Goal: Task Accomplishment & Management: Manage account settings

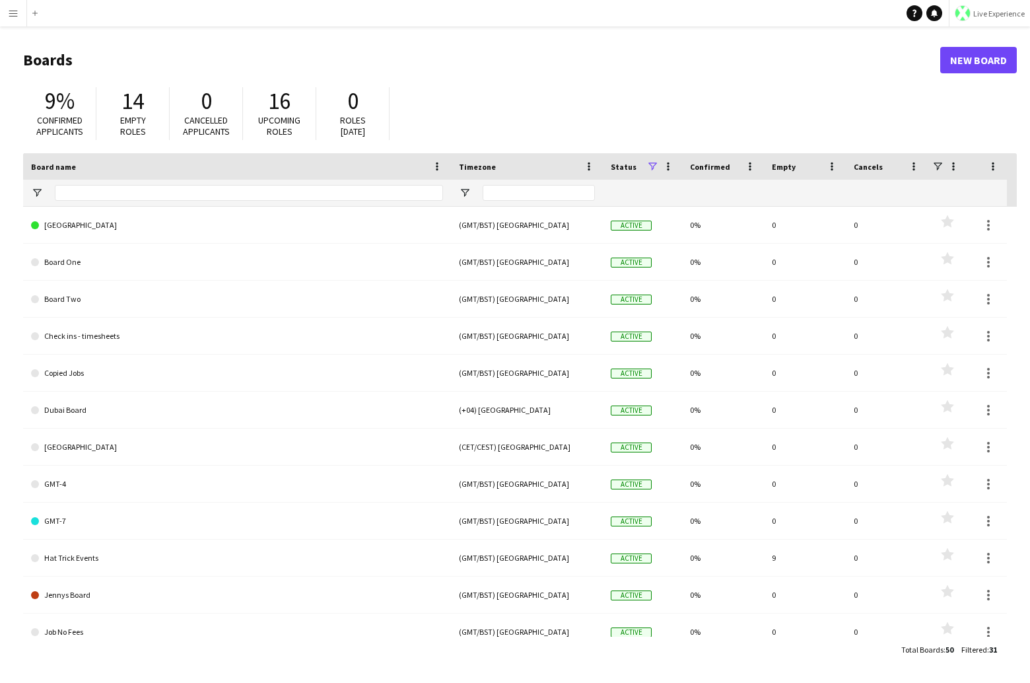
click at [992, 16] on span "Live Experience" at bounding box center [999, 14] width 52 height 10
click at [971, 87] on span "Walls Productions" at bounding box center [984, 87] width 71 height 12
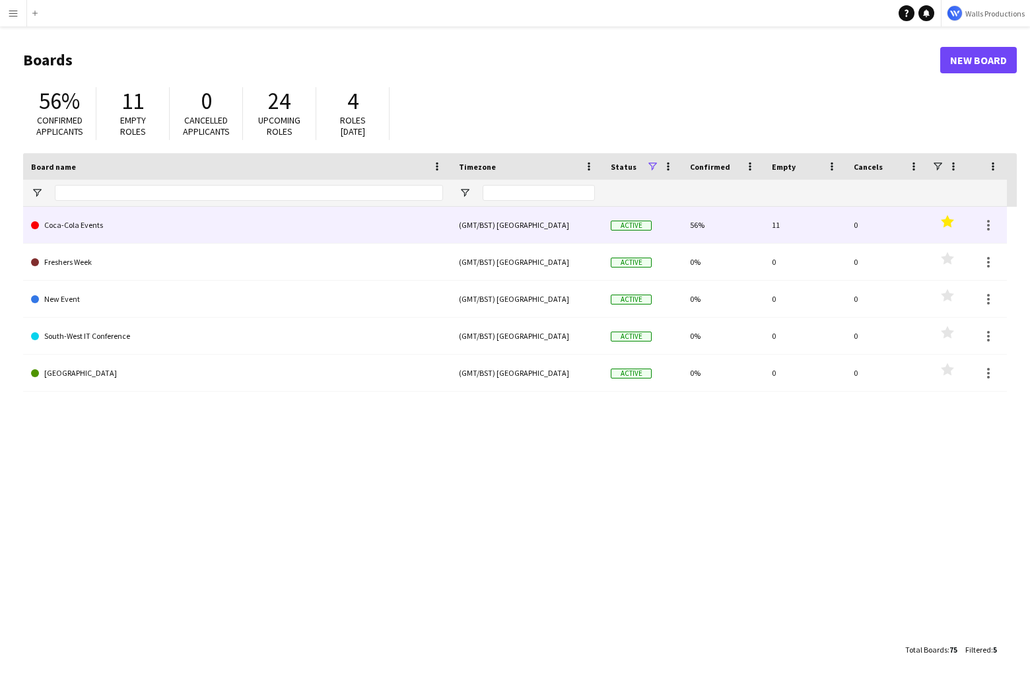
click at [68, 217] on link "Coca-Cola Events" at bounding box center [237, 225] width 412 height 37
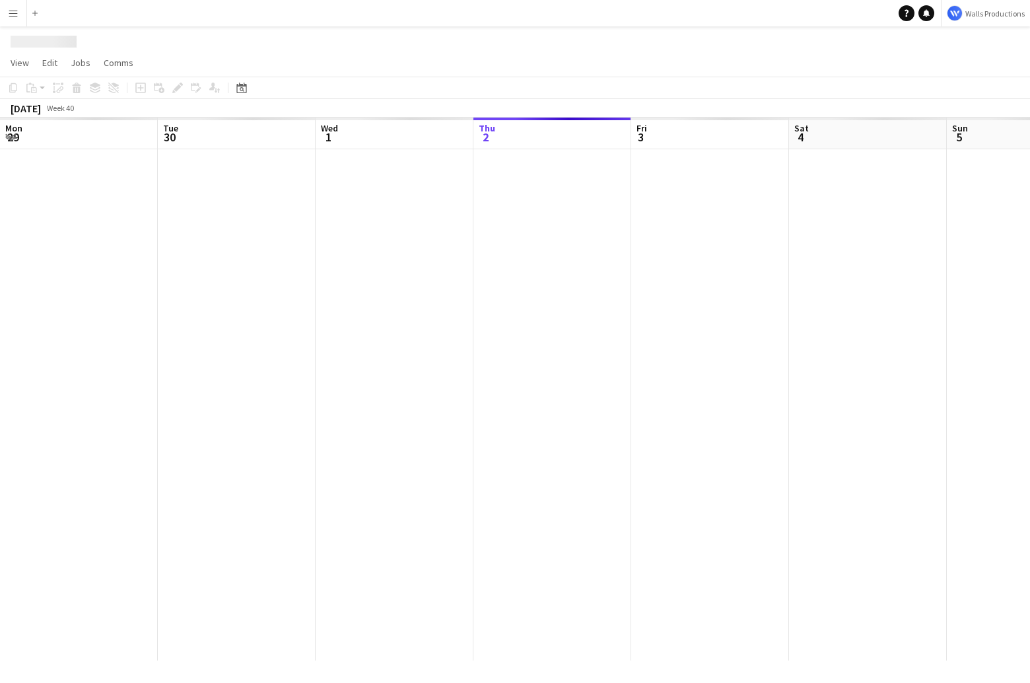
scroll to position [0, 316]
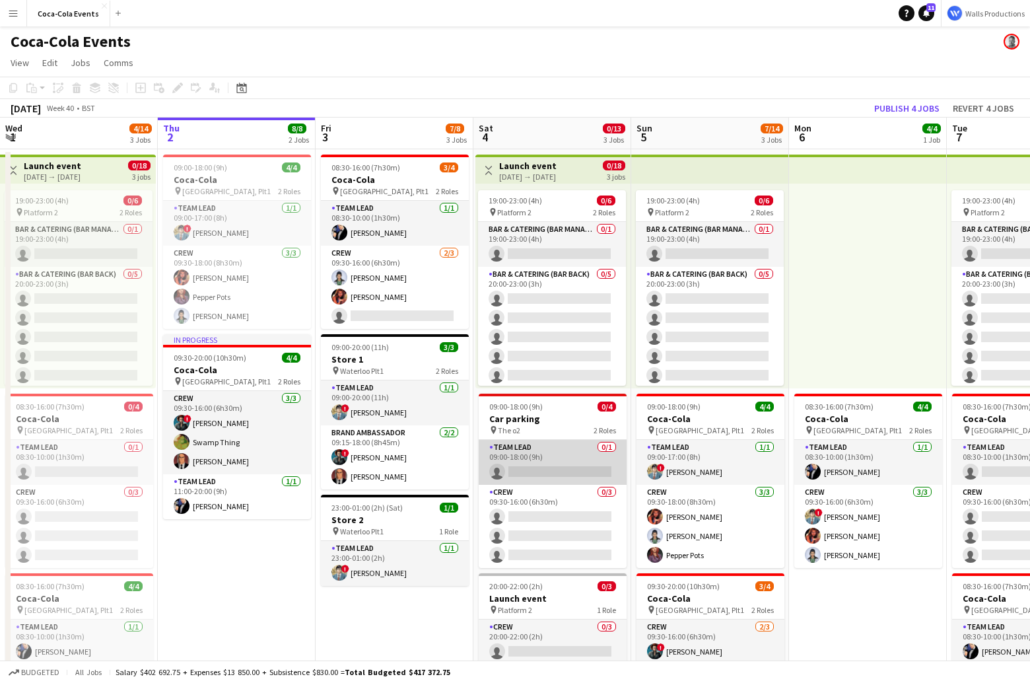
click at [572, 456] on app-card-role "Team Lead 0/1 09:00-18:00 (9h) single-neutral-actions" at bounding box center [553, 462] width 148 height 45
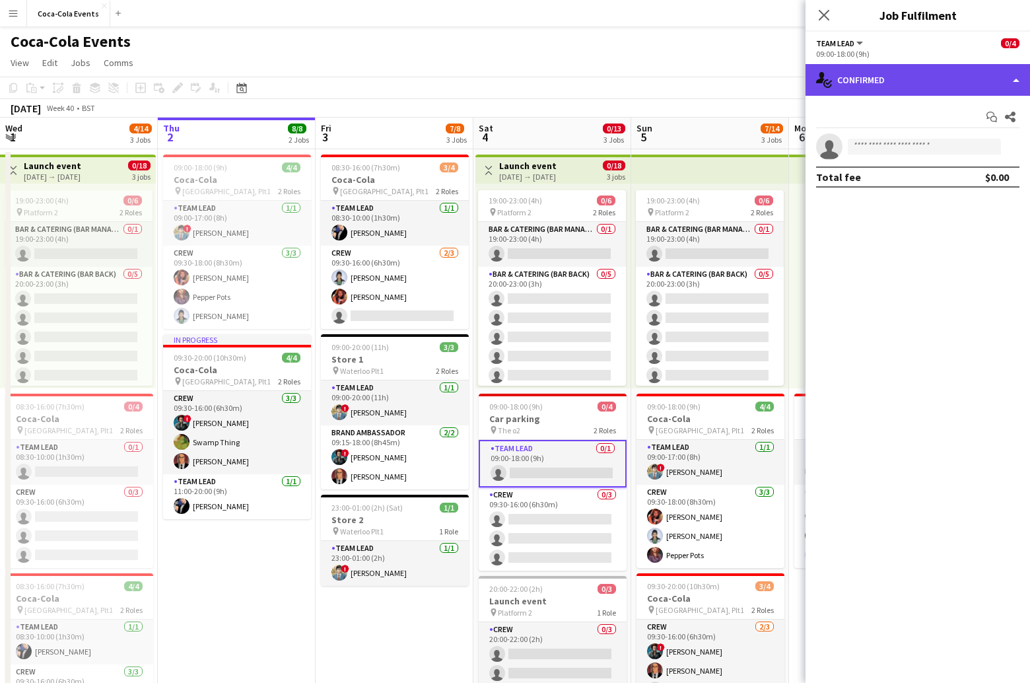
click at [969, 69] on div "single-neutral-actions-check-2 Confirmed" at bounding box center [918, 80] width 224 height 32
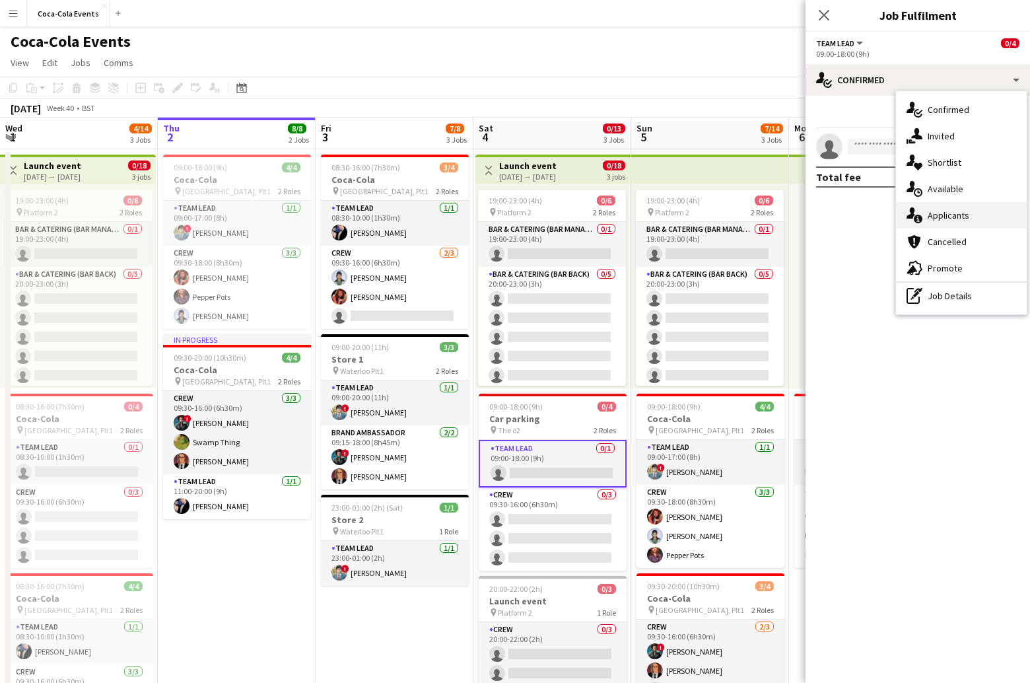
click at [958, 216] on span "Applicants" at bounding box center [949, 215] width 42 height 12
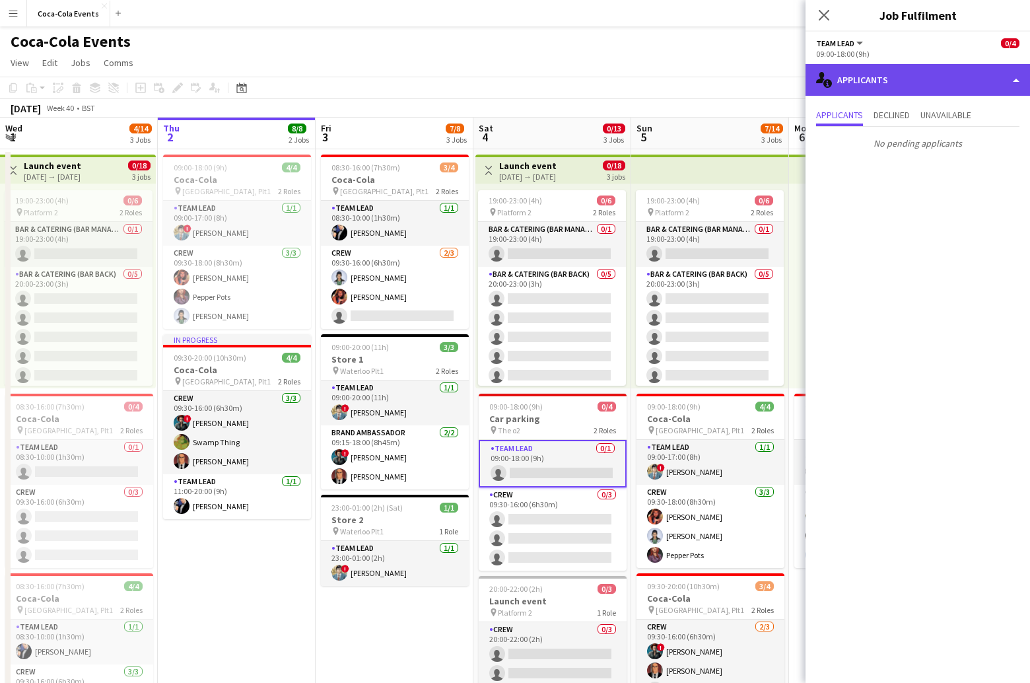
click at [881, 83] on div "single-neutral-actions-information Applicants" at bounding box center [918, 80] width 224 height 32
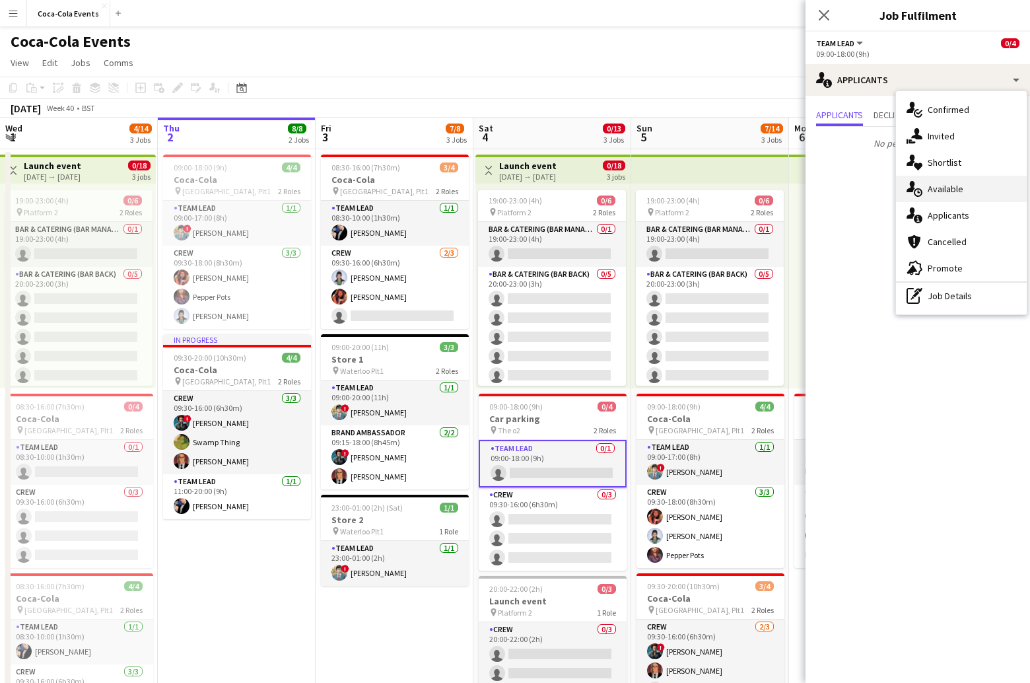
click at [930, 186] on span "Available" at bounding box center [946, 189] width 36 height 12
